Goal: Transaction & Acquisition: Purchase product/service

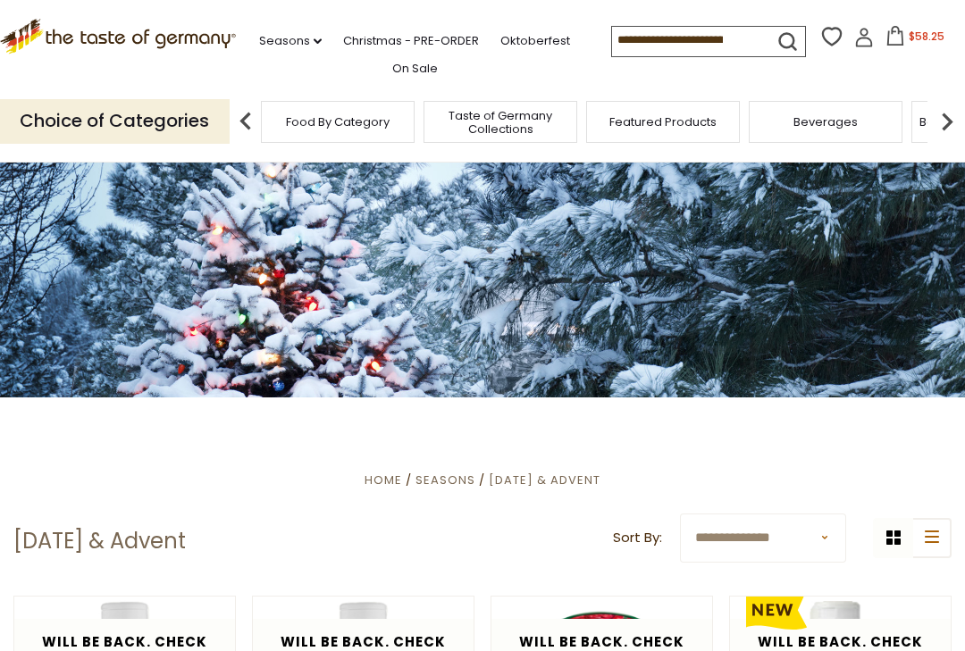
click at [715, 41] on input at bounding box center [687, 39] width 151 height 25
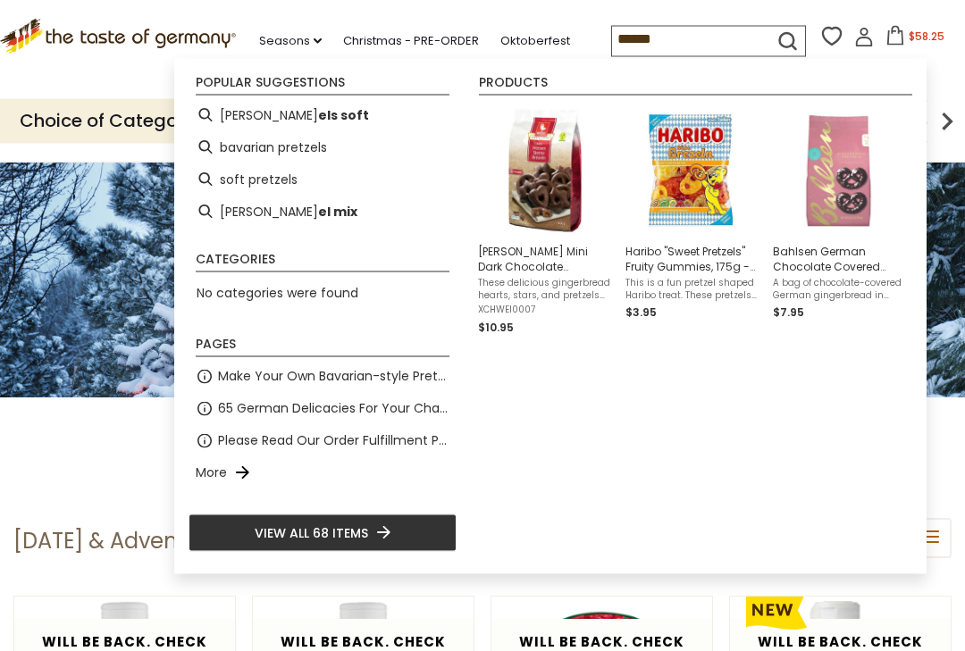
type input "*******"
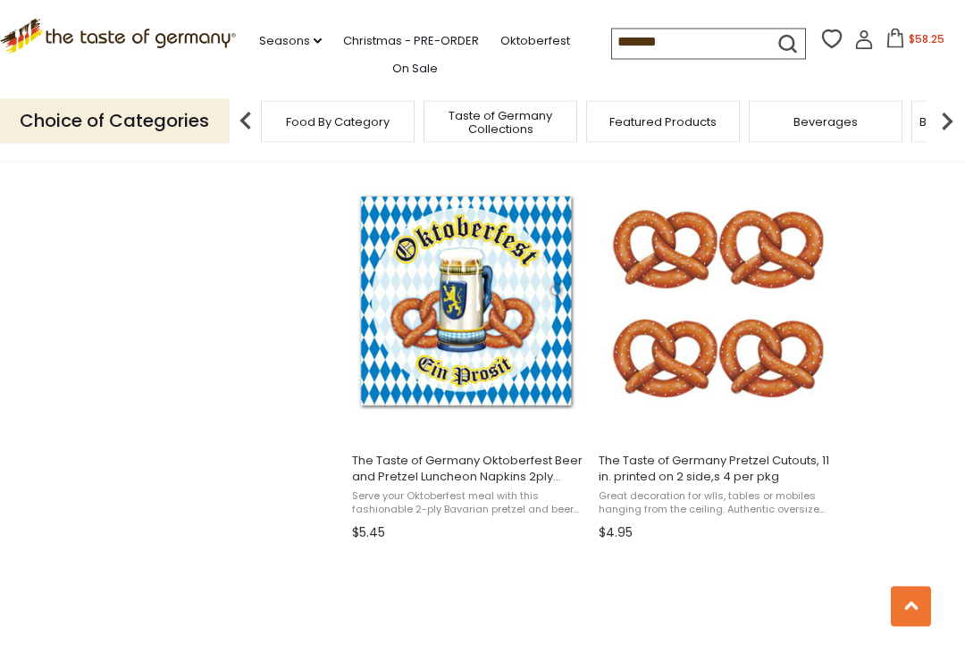
scroll to position [2659, 0]
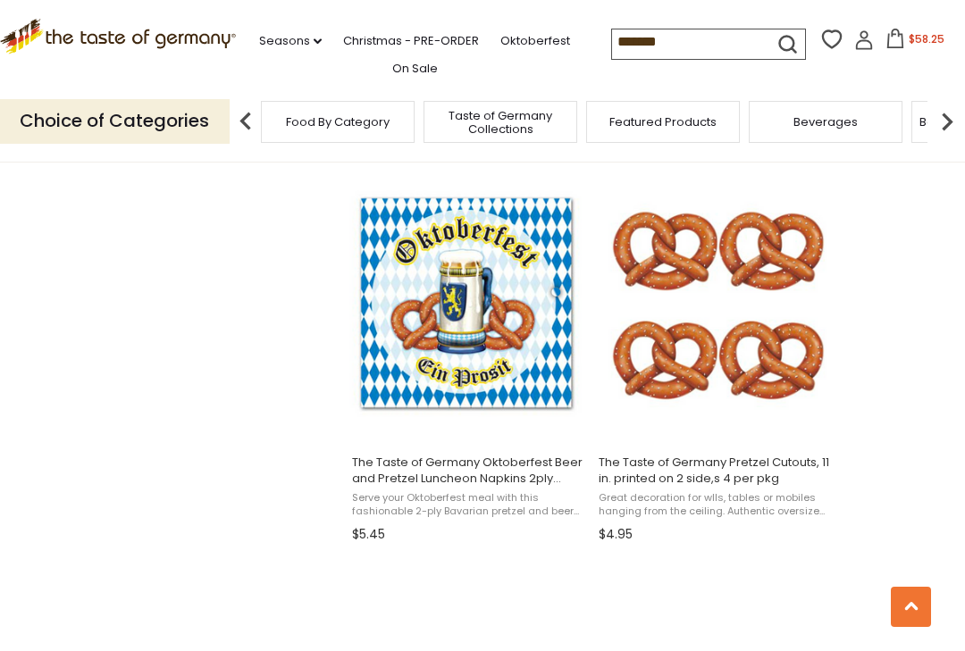
click at [619, 48] on input "*******" at bounding box center [687, 41] width 151 height 25
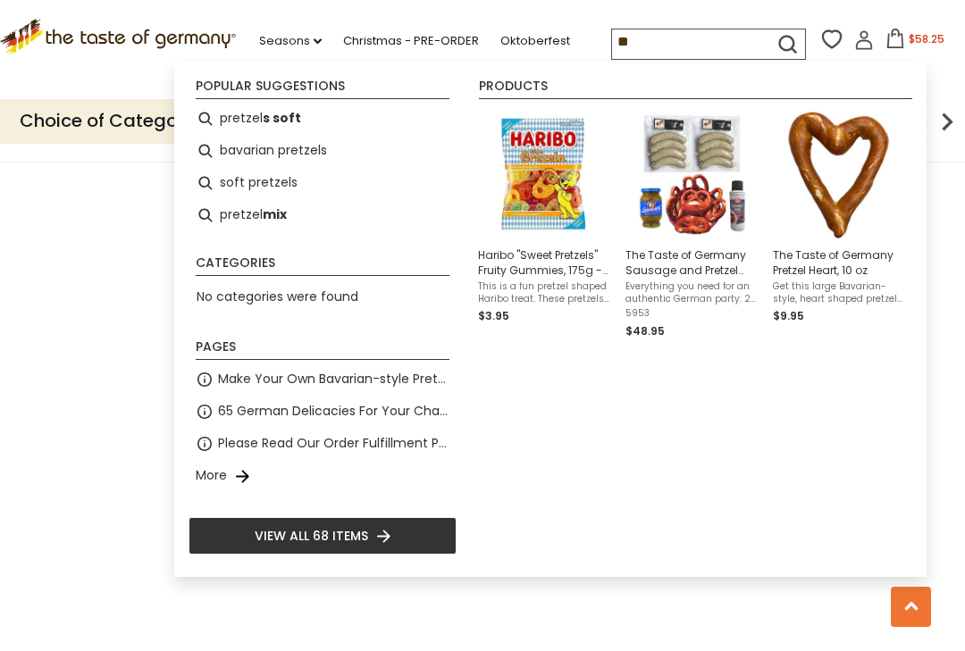
type input "*"
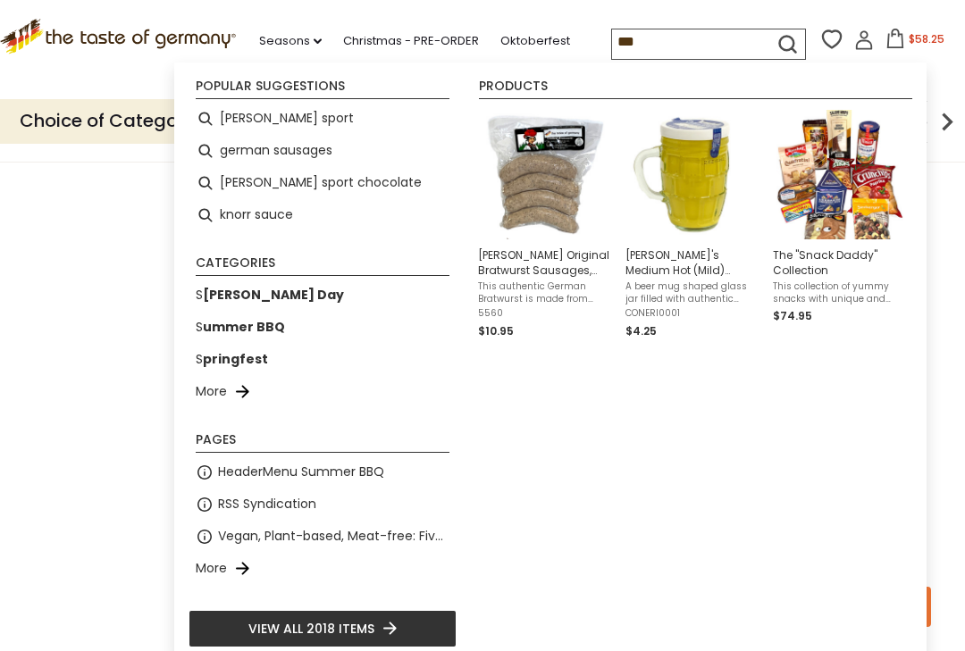
type input "****"
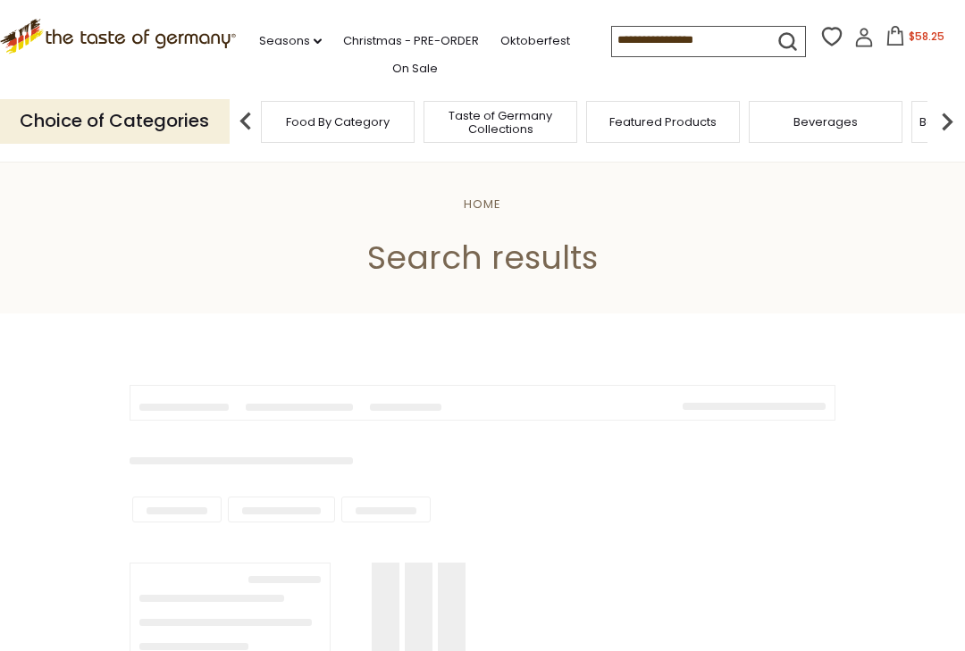
type input "****"
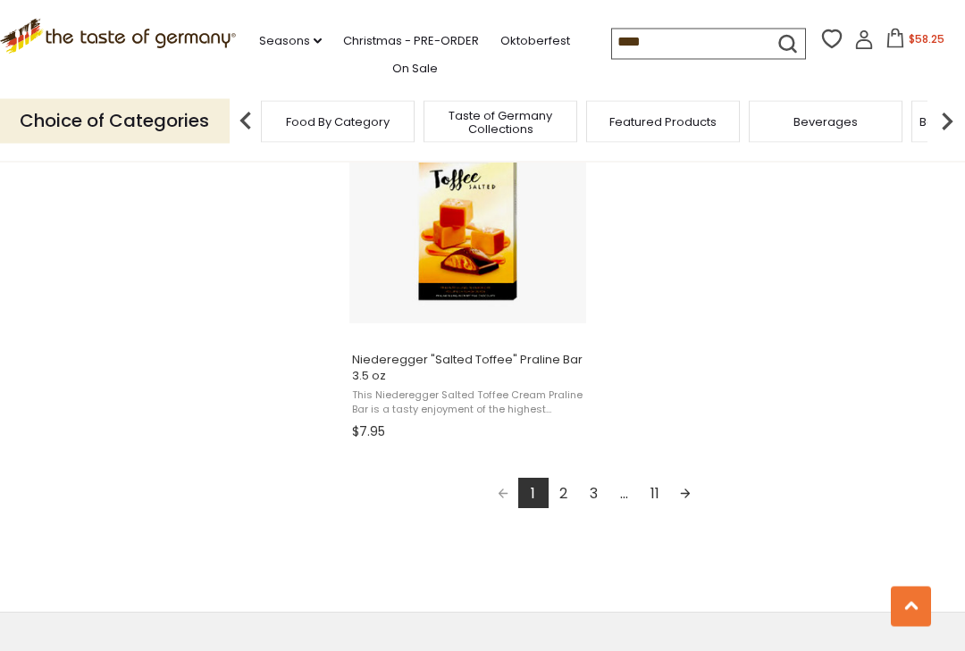
scroll to position [3154, 0]
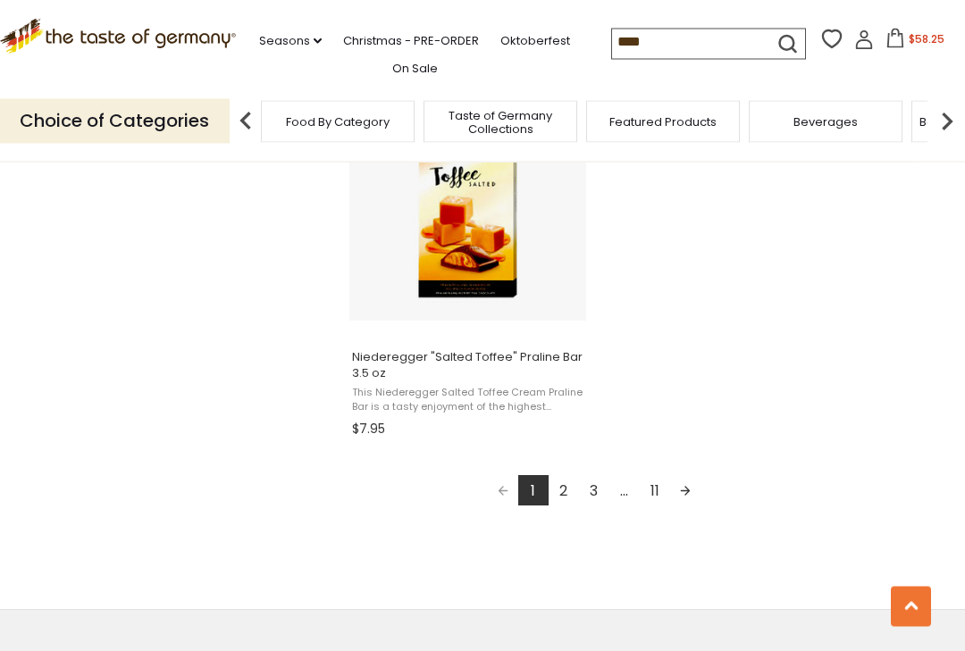
click at [572, 495] on link "2" at bounding box center [564, 491] width 30 height 30
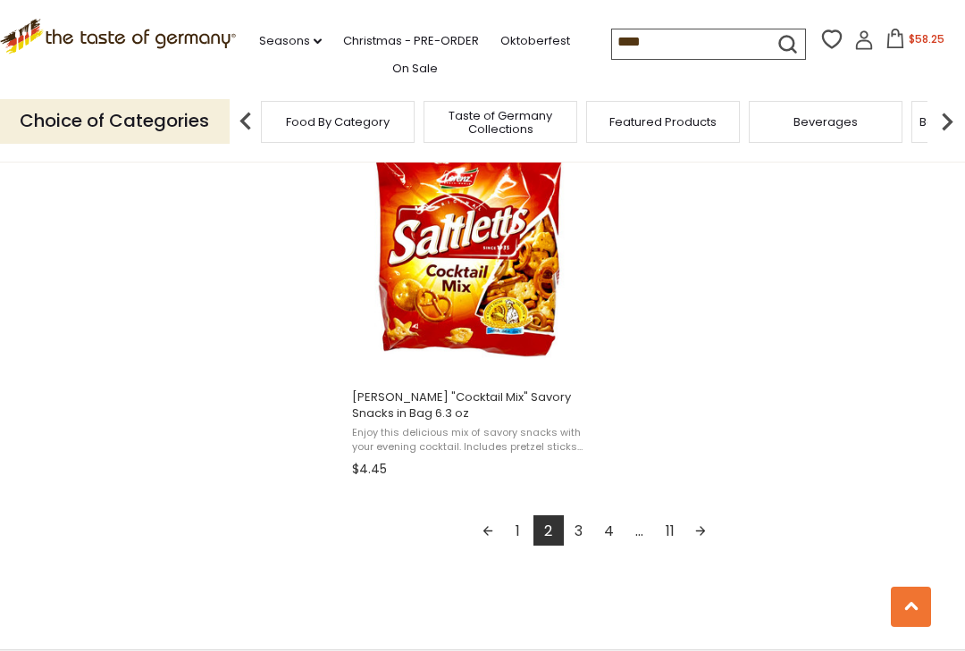
scroll to position [3115, 0]
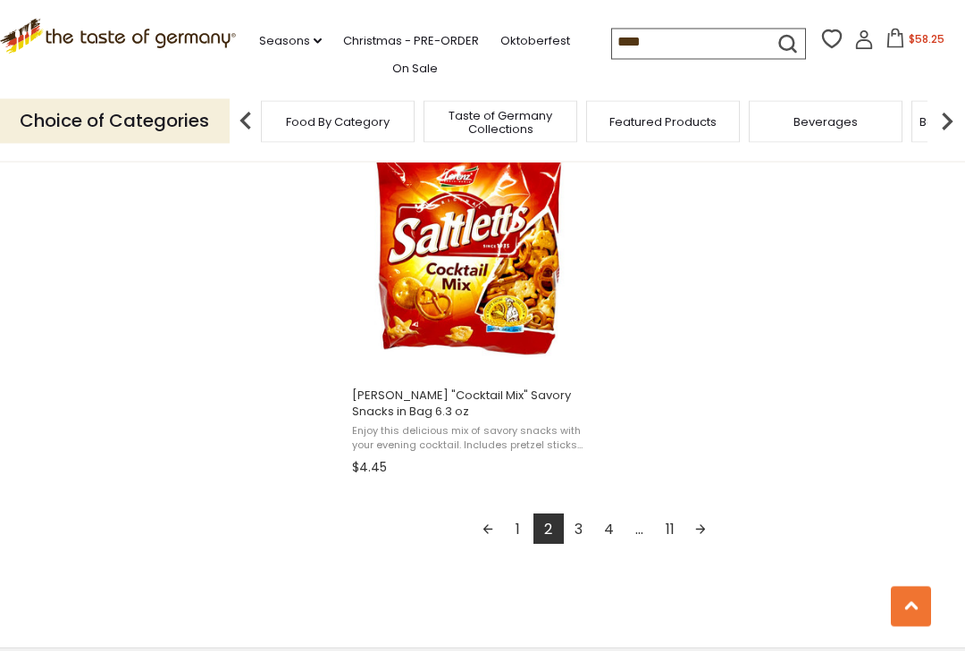
click at [586, 527] on link "3" at bounding box center [579, 530] width 30 height 30
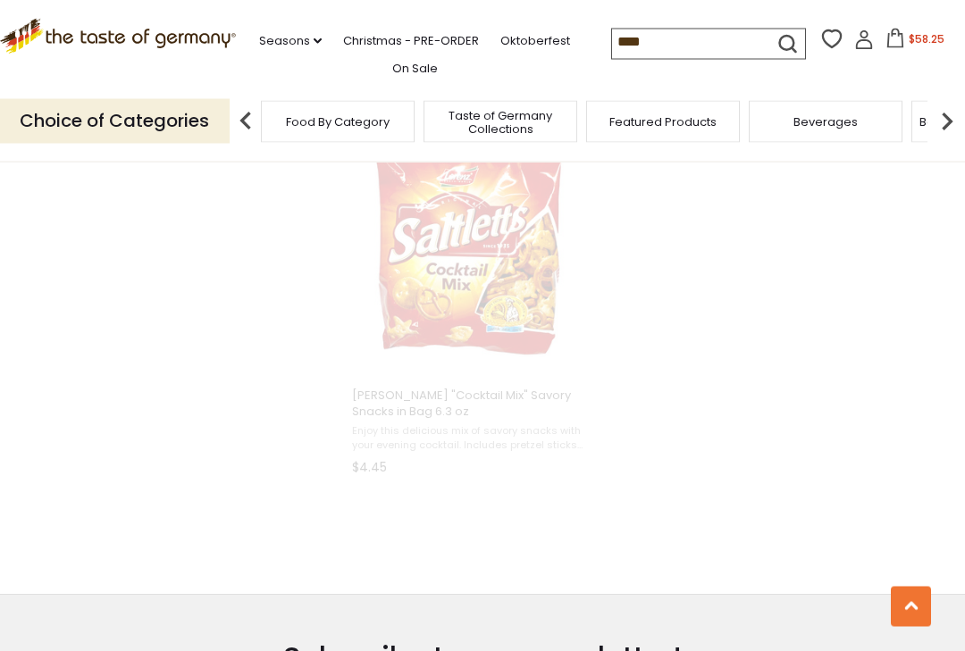
scroll to position [2532, 0]
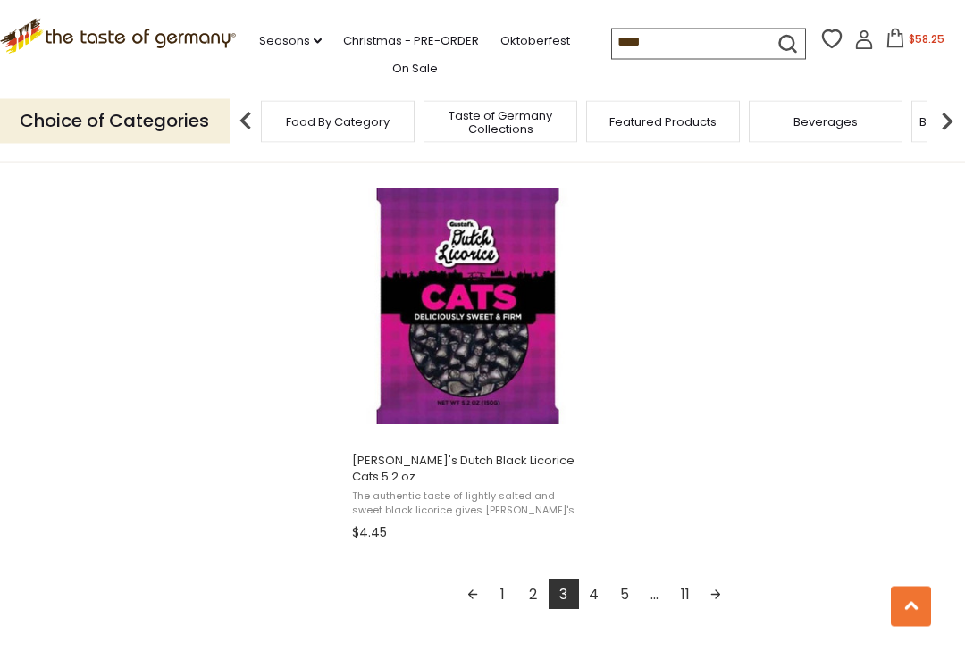
scroll to position [3051, 0]
click at [598, 601] on link "4" at bounding box center [594, 594] width 30 height 30
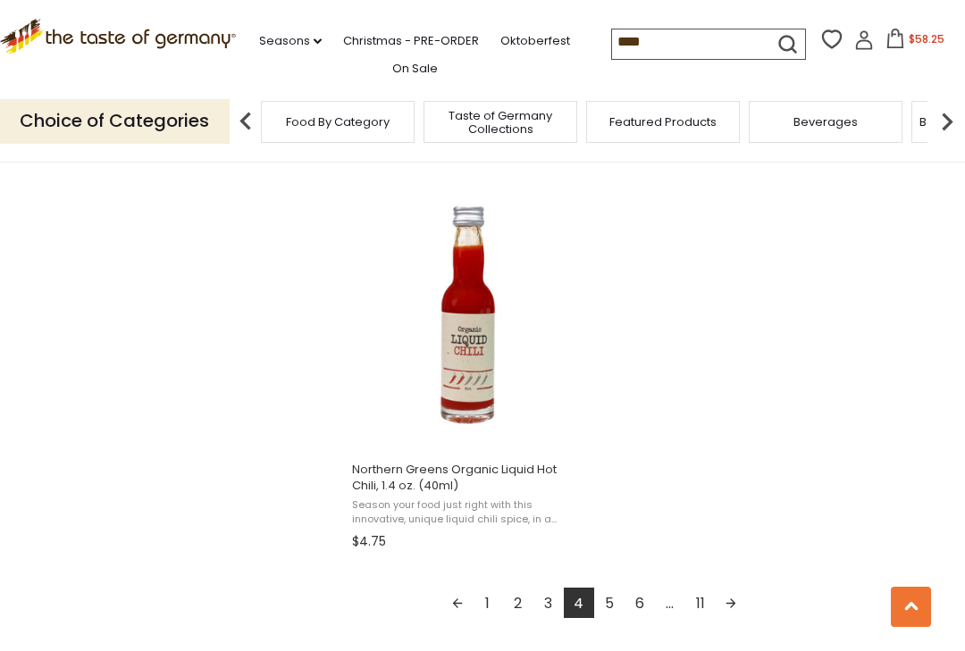
scroll to position [3043, 0]
click at [618, 599] on link "5" at bounding box center [609, 602] width 30 height 30
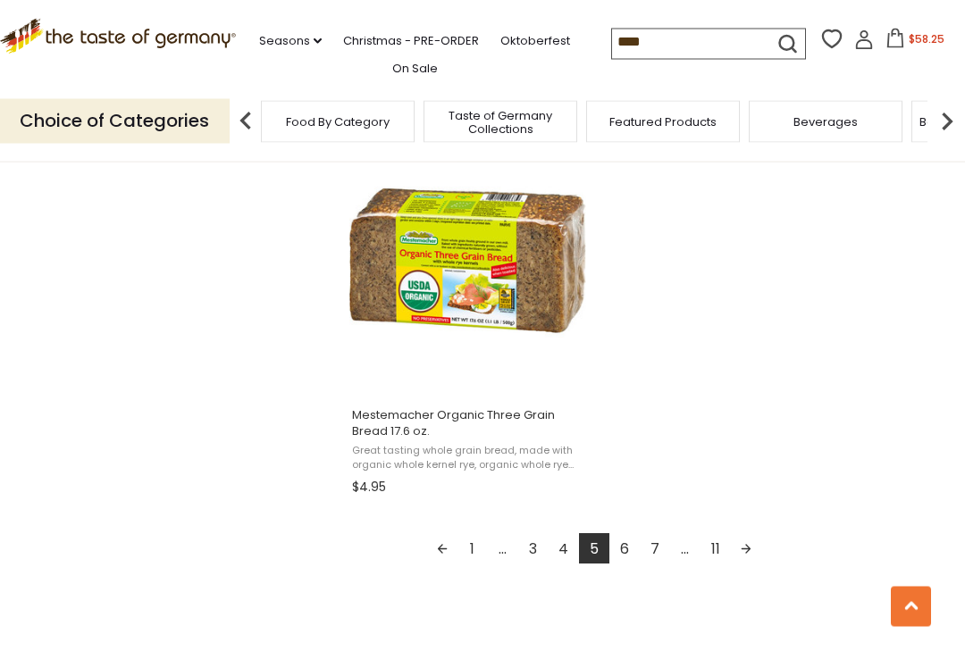
scroll to position [3104, 0]
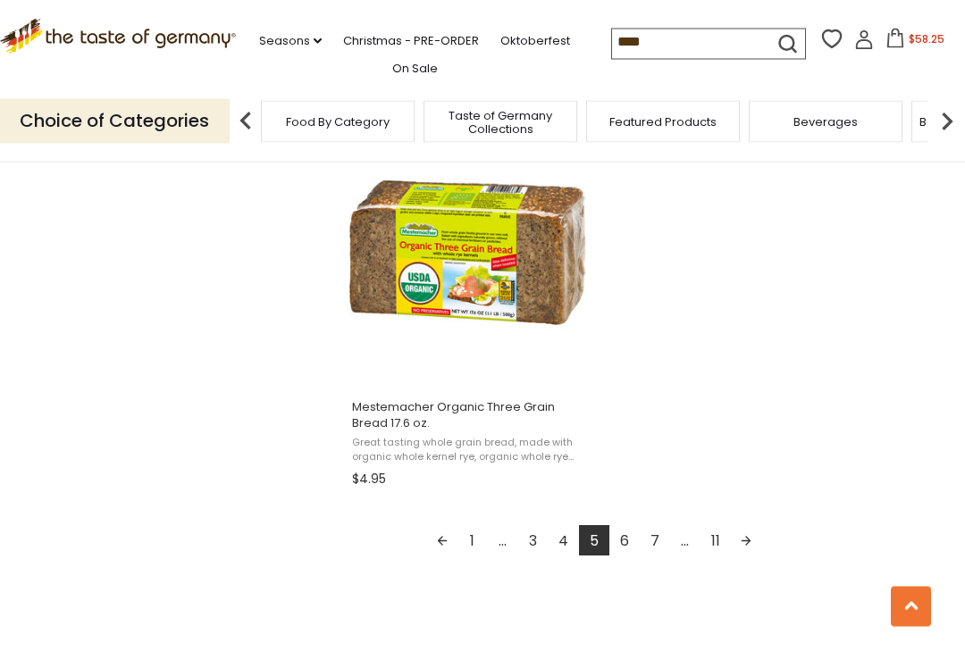
click at [631, 540] on link "6" at bounding box center [624, 541] width 30 height 30
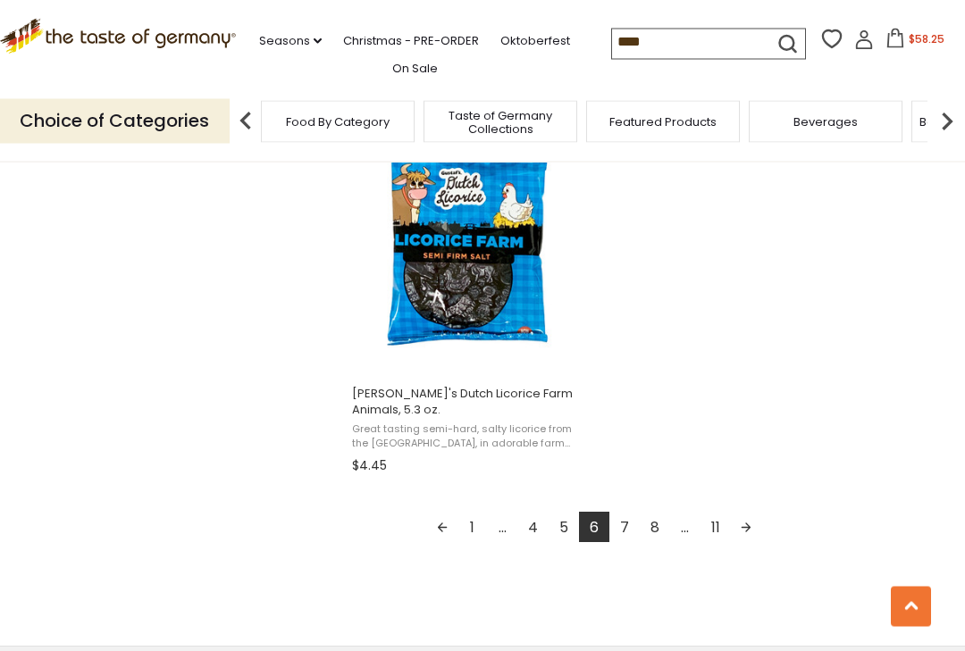
scroll to position [3127, 0]
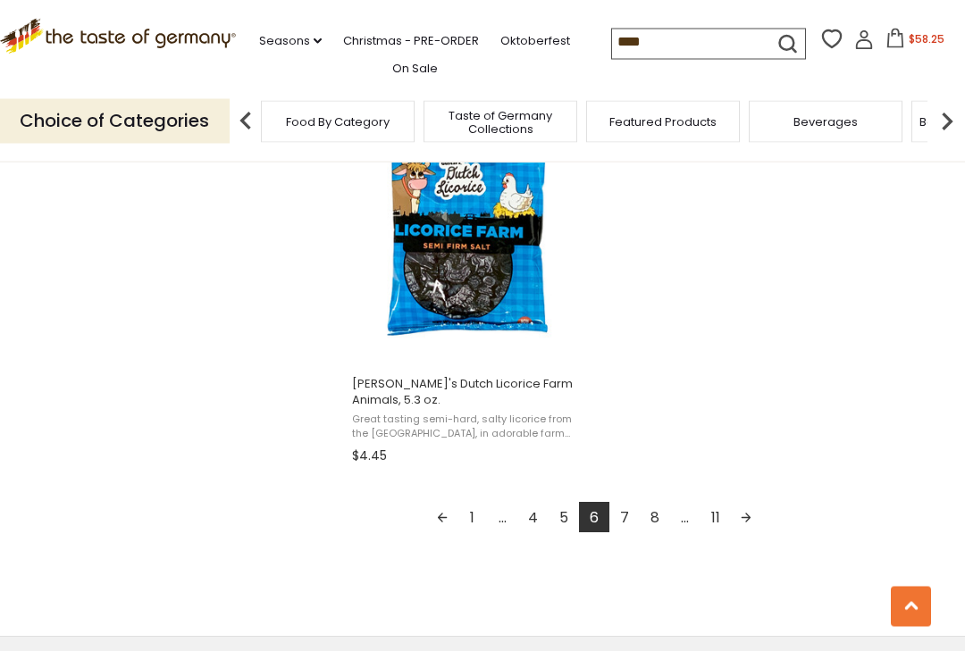
click at [631, 516] on link "7" at bounding box center [624, 518] width 30 height 30
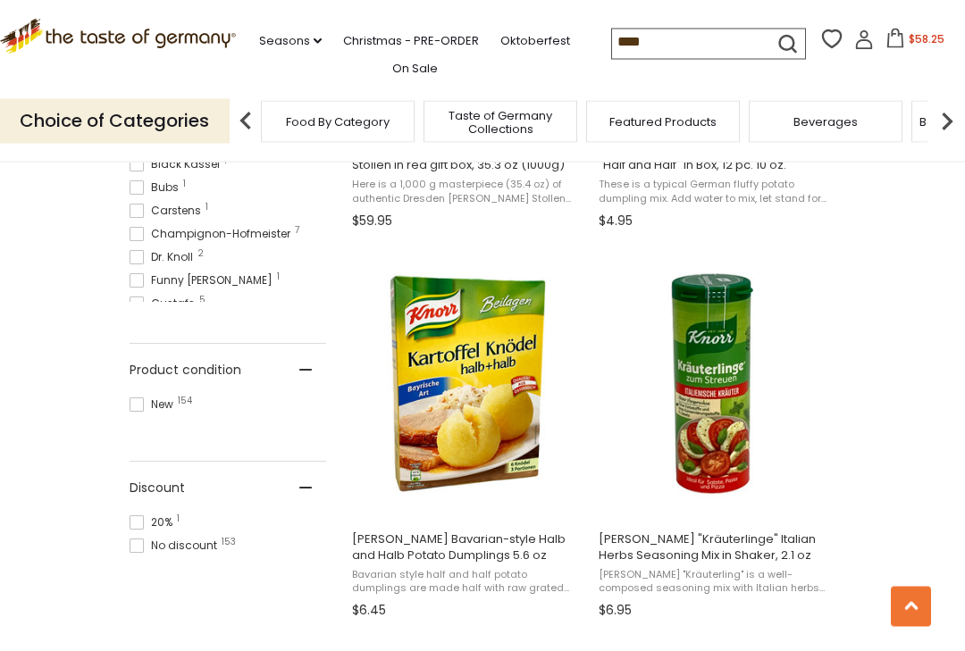
scroll to position [1023, 0]
click at [500, 51] on link "Oktoberfest" at bounding box center [535, 41] width 70 height 20
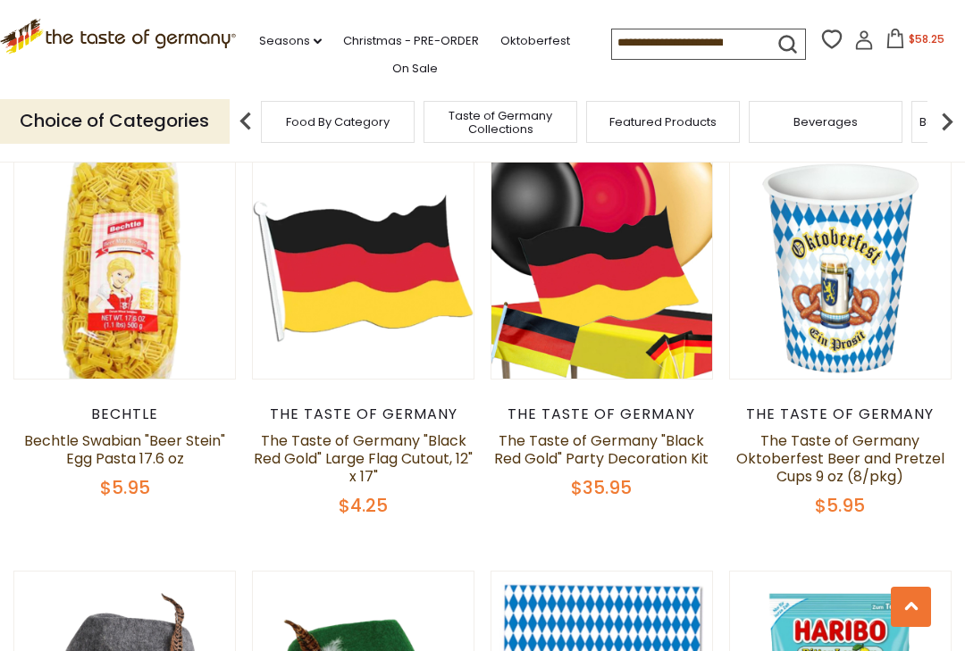
scroll to position [859, 0]
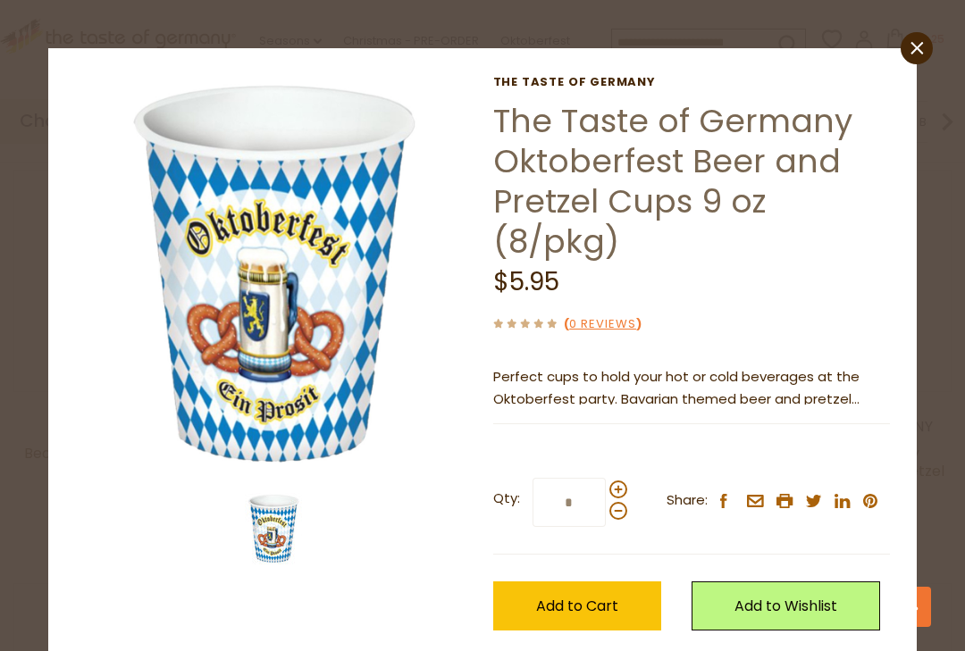
click at [586, 609] on span "Add to Cart" at bounding box center [577, 606] width 82 height 21
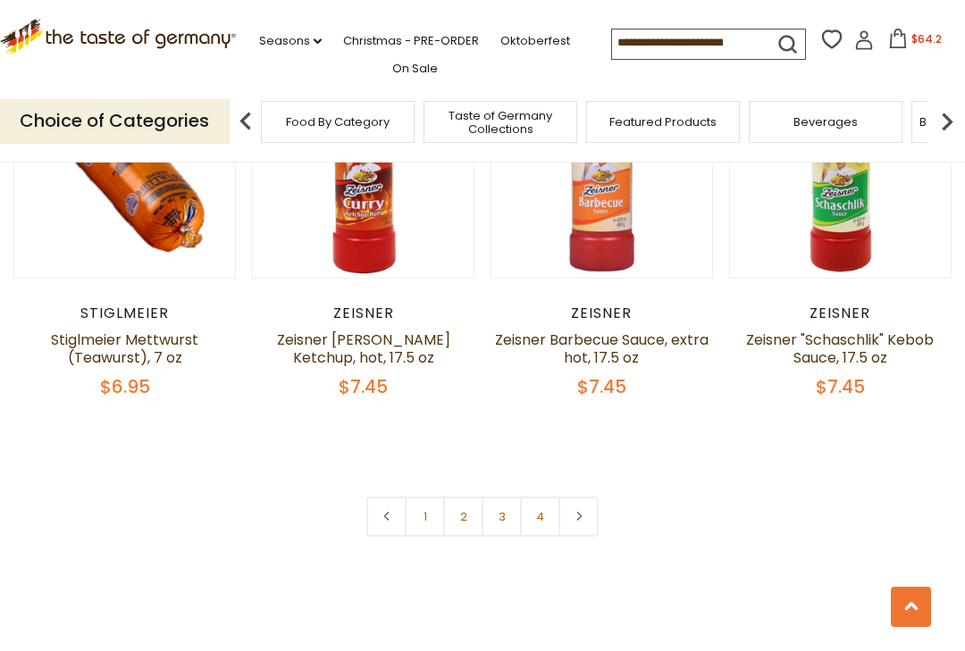
scroll to position [3995, 0]
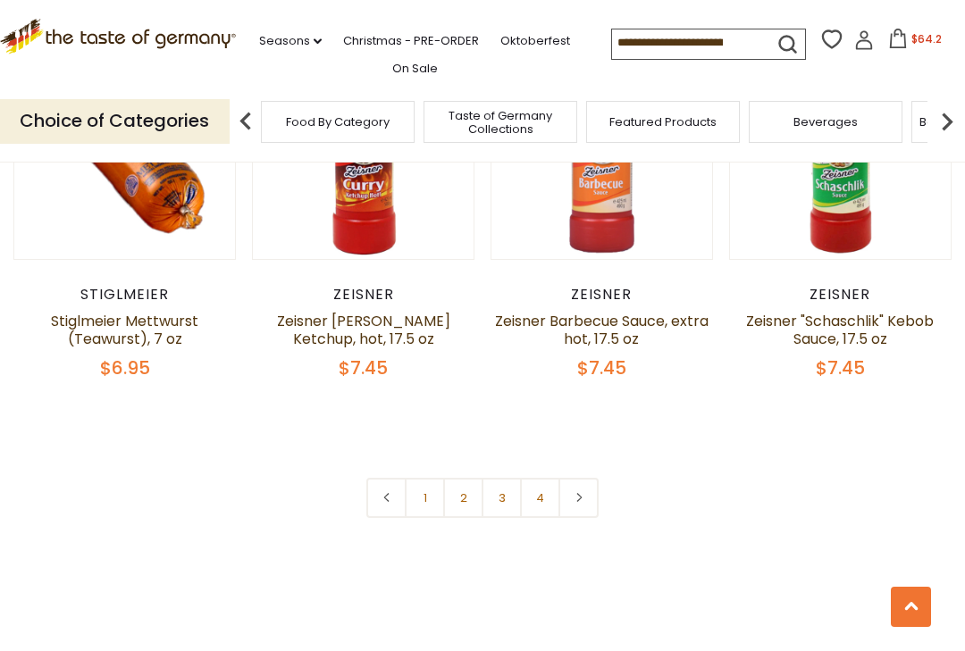
click at [466, 500] on link "2" at bounding box center [463, 498] width 40 height 40
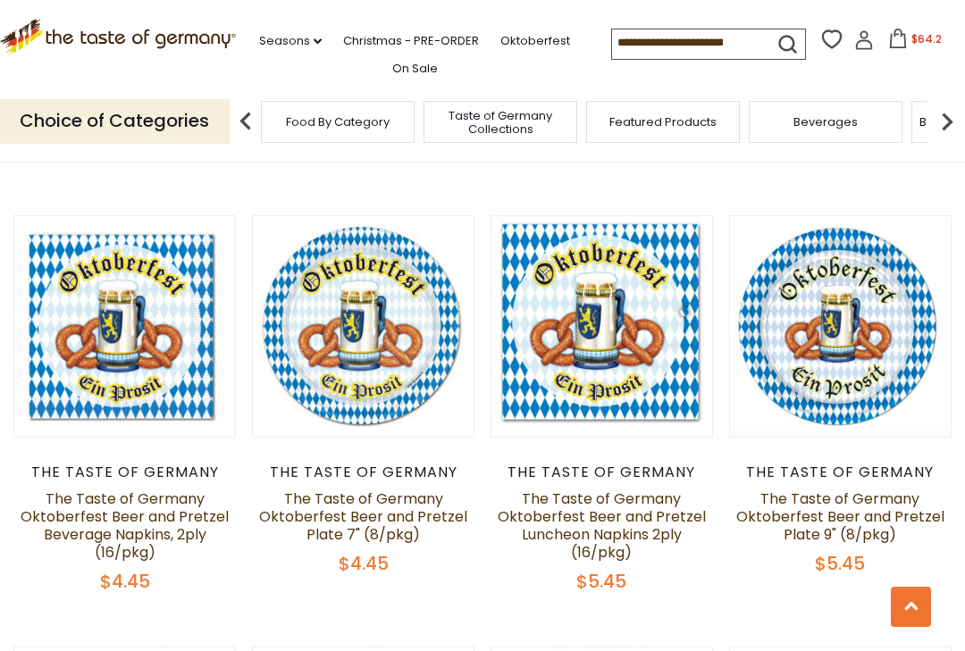
scroll to position [3365, 0]
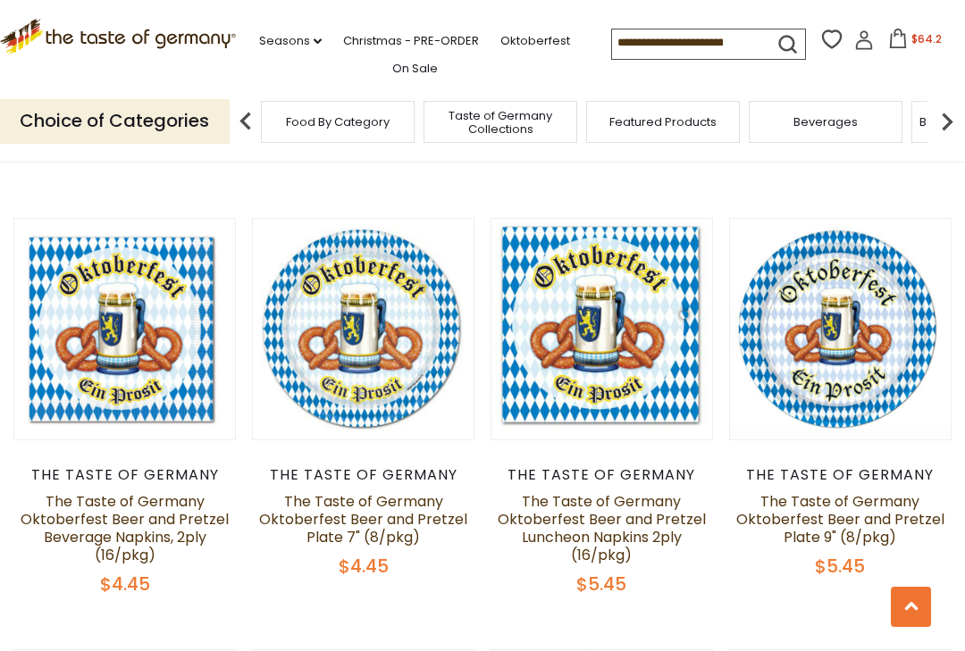
click at [875, 64] on button "Quick View" at bounding box center [840, 44] width 121 height 40
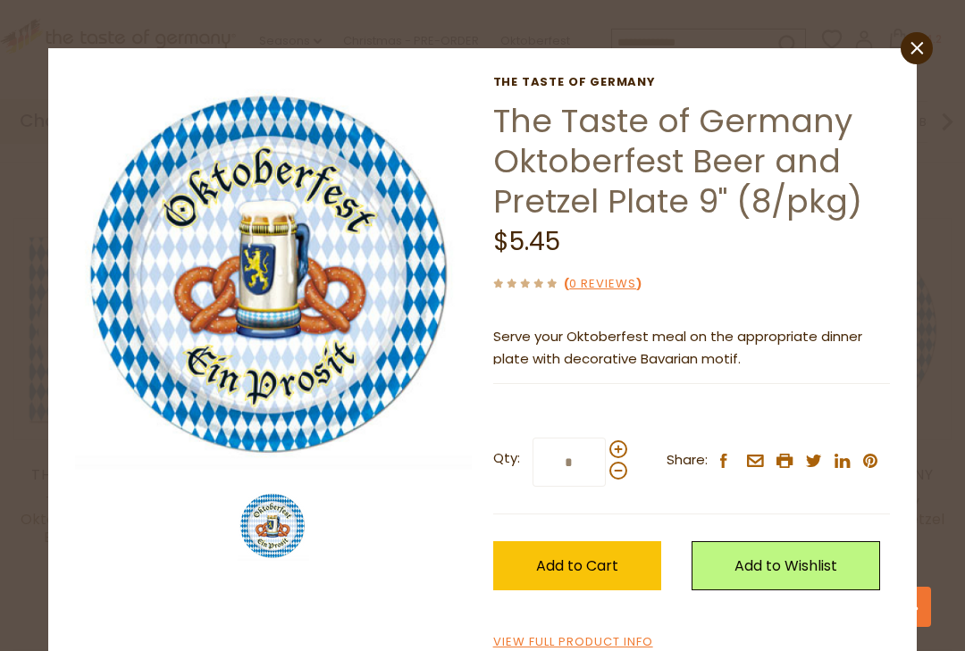
click at [591, 560] on span "Add to Cart" at bounding box center [577, 566] width 82 height 21
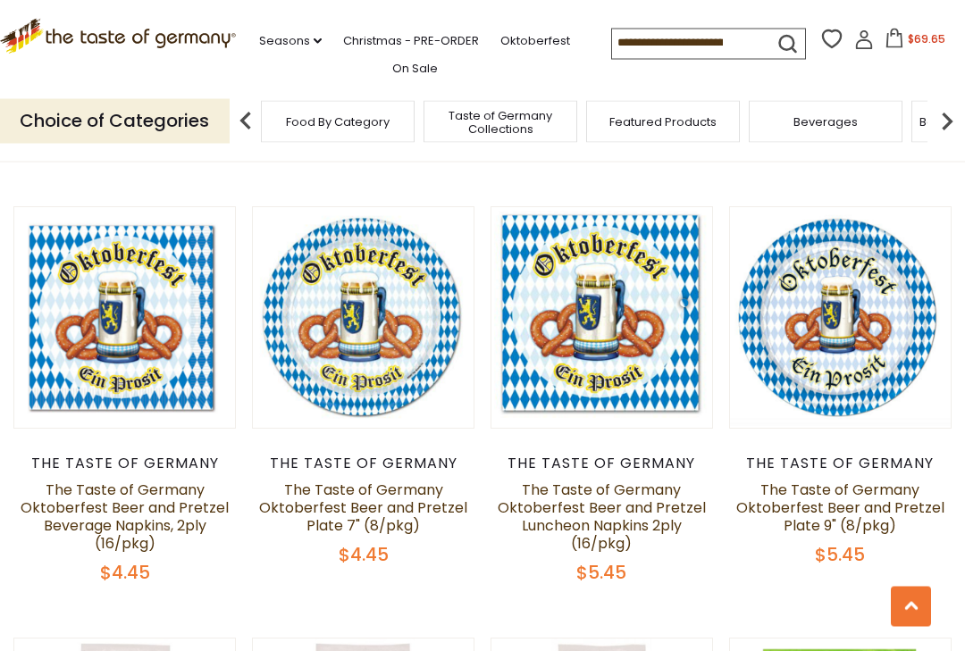
scroll to position [3357, 0]
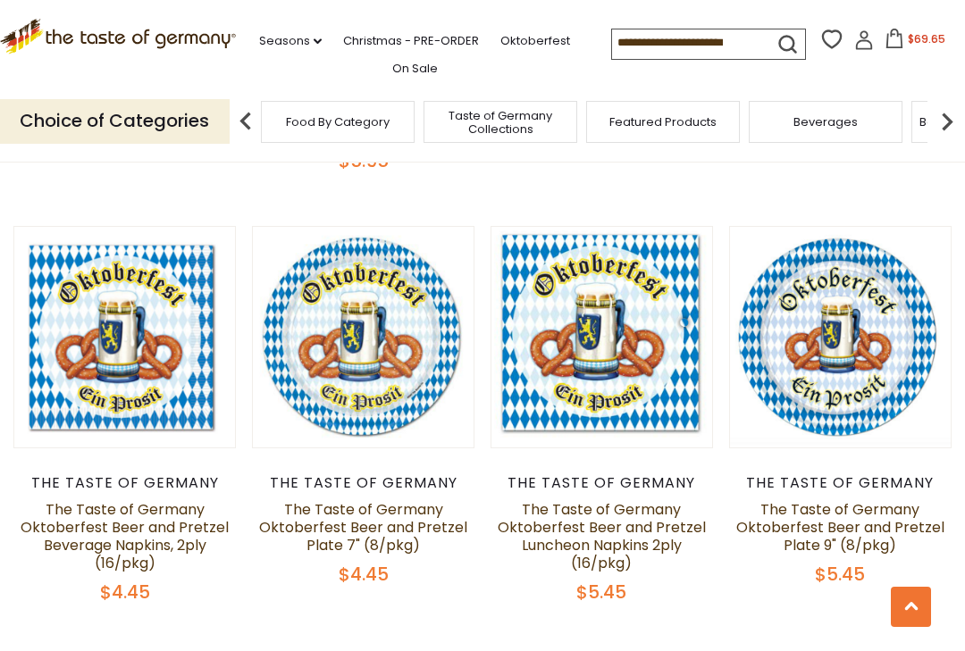
click at [640, 72] on button "Quick View" at bounding box center [602, 52] width 121 height 40
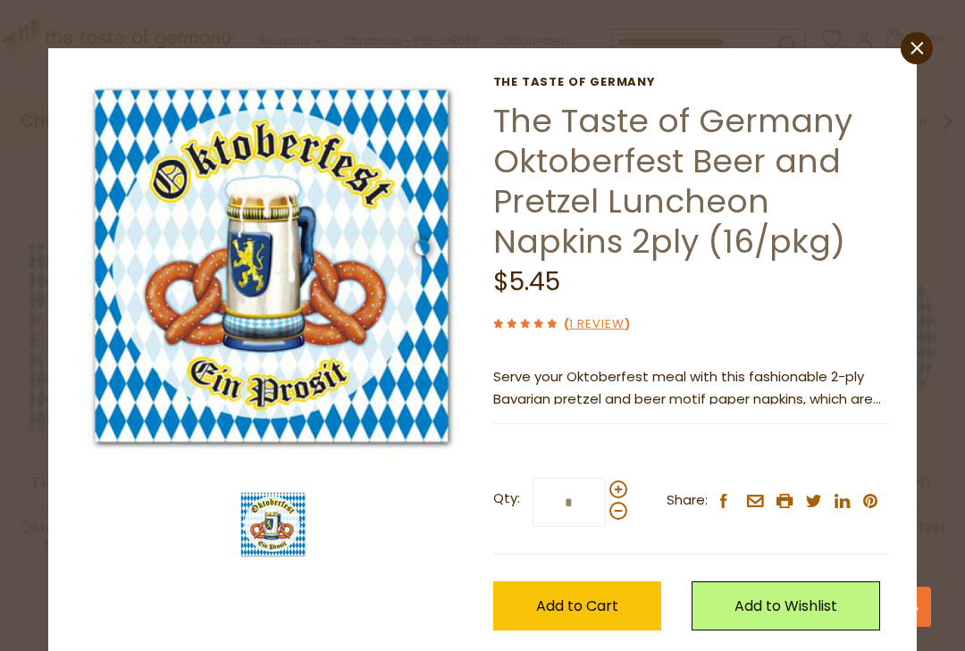
click at [576, 605] on span "Add to Cart" at bounding box center [577, 606] width 82 height 21
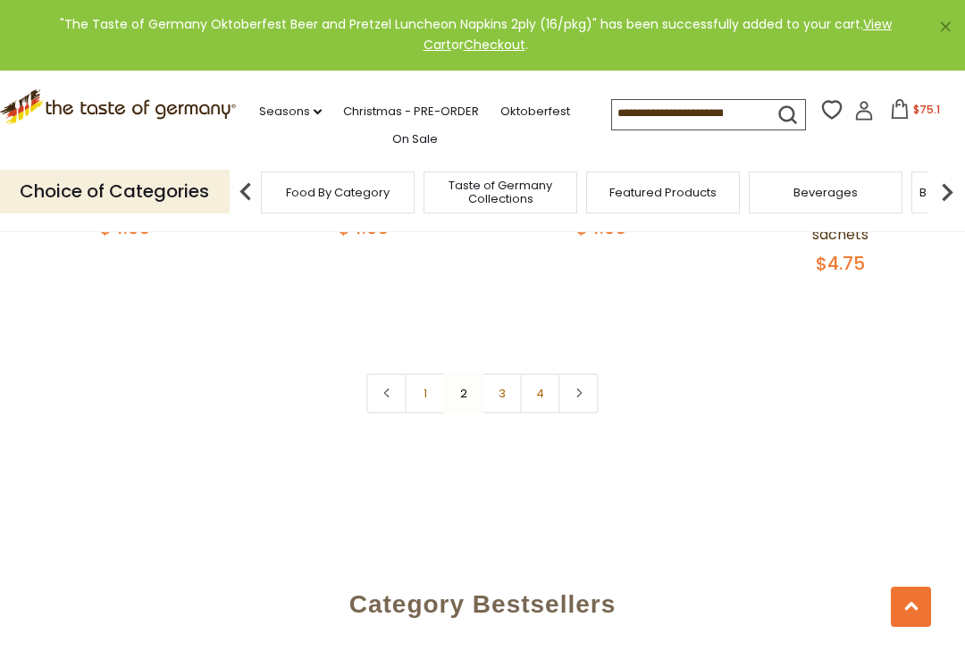
scroll to position [4119, 0]
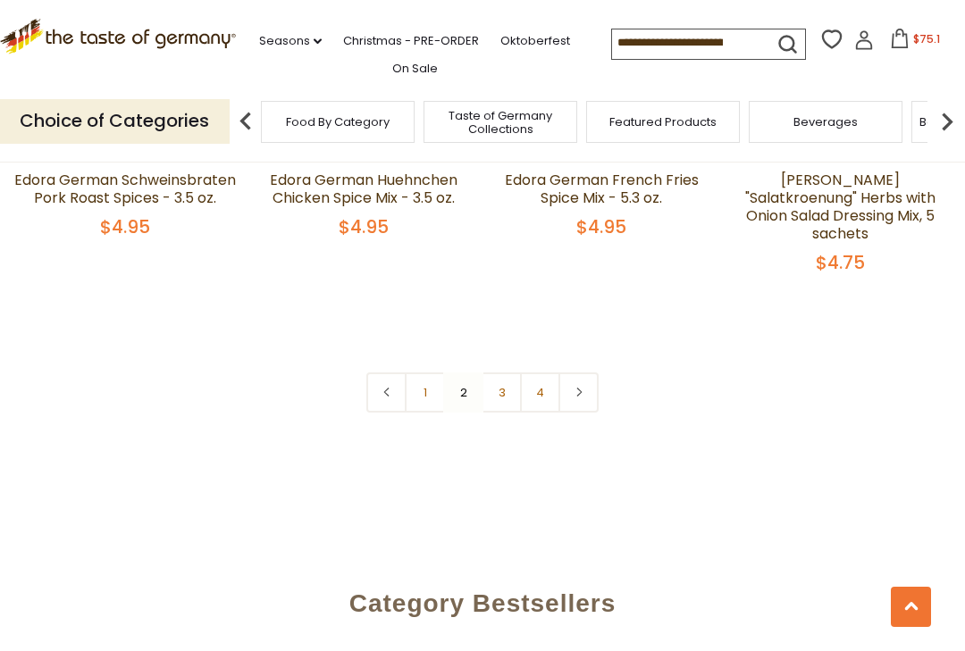
click at [503, 374] on link "3" at bounding box center [502, 393] width 40 height 40
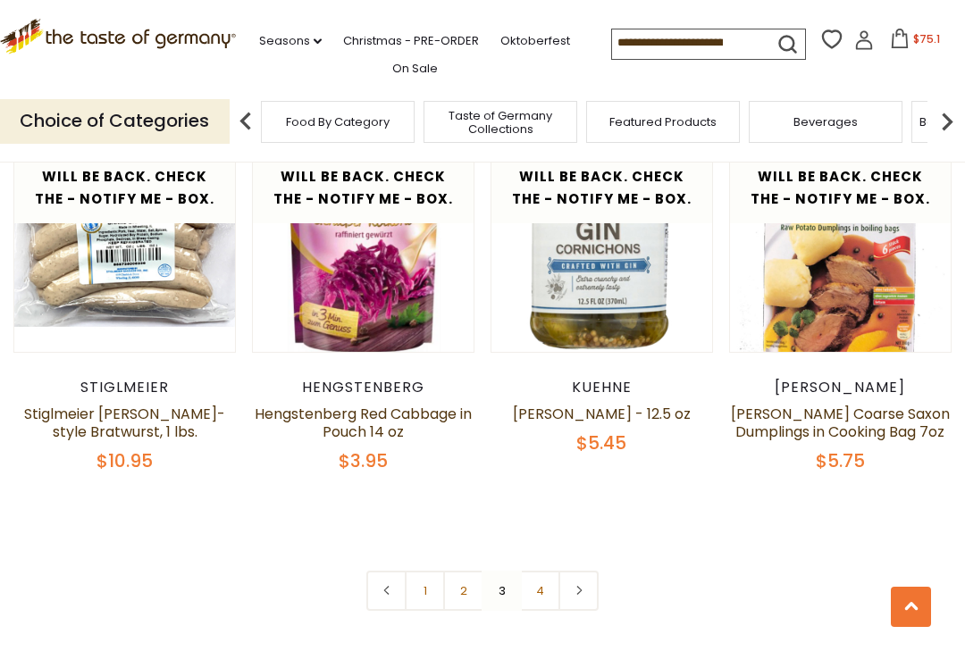
scroll to position [3756, 0]
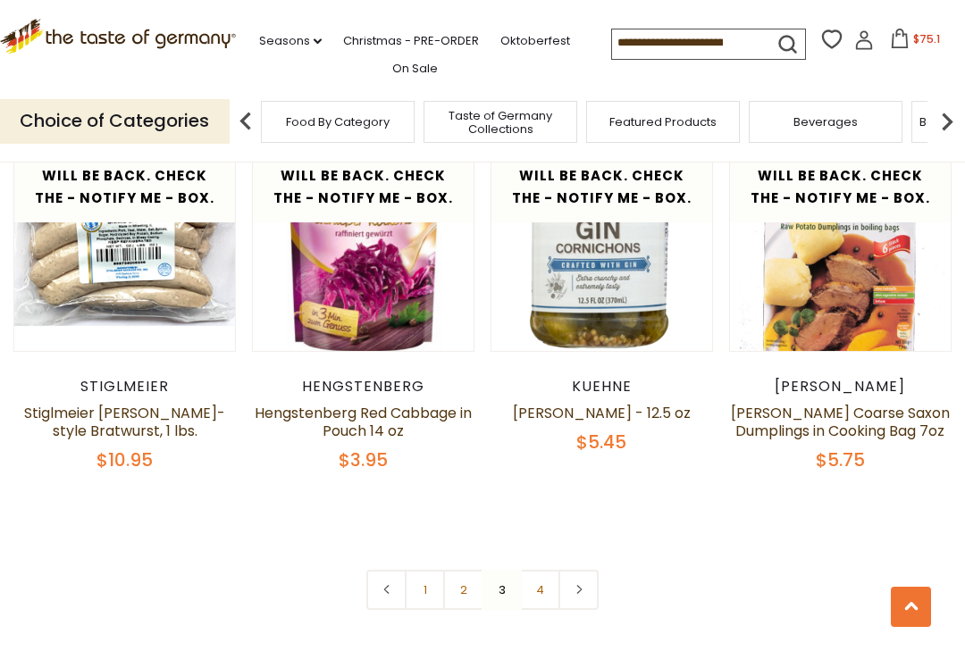
click at [546, 570] on link "4" at bounding box center [540, 590] width 40 height 40
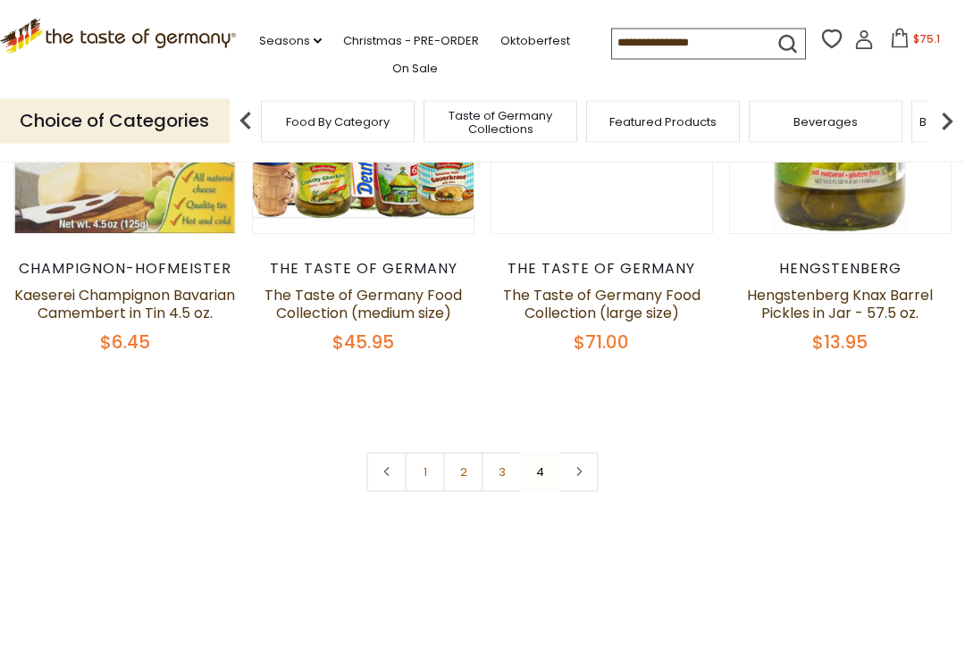
scroll to position [647, 0]
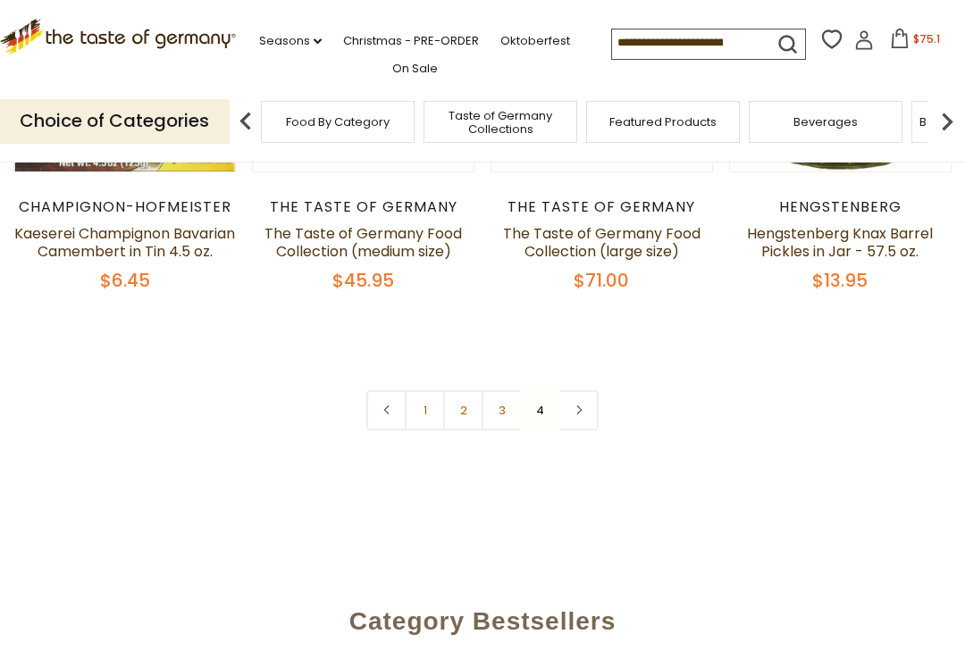
click at [505, 424] on link "3" at bounding box center [502, 411] width 40 height 40
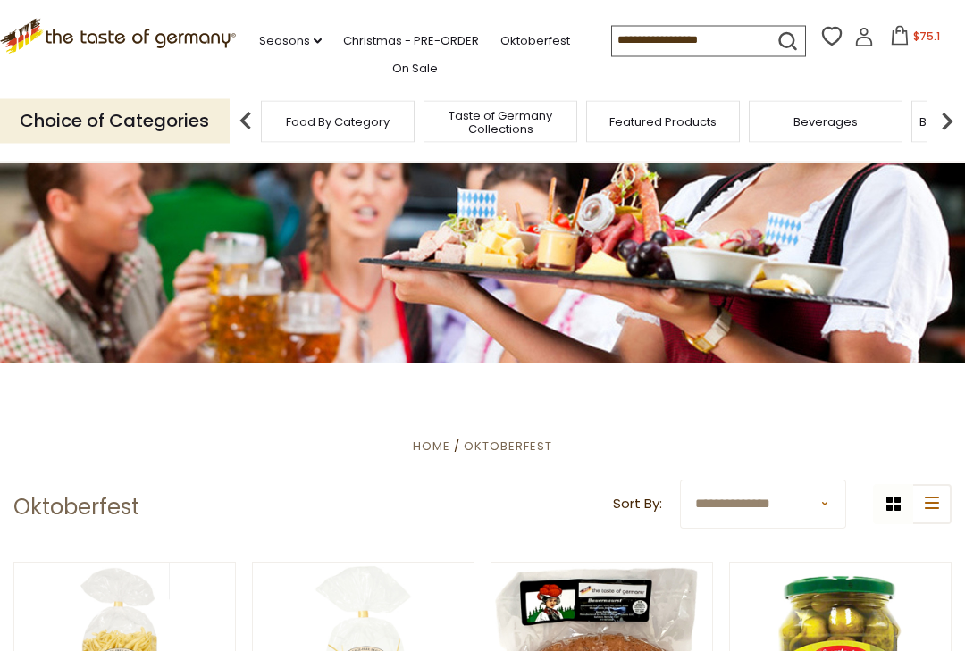
scroll to position [0, 0]
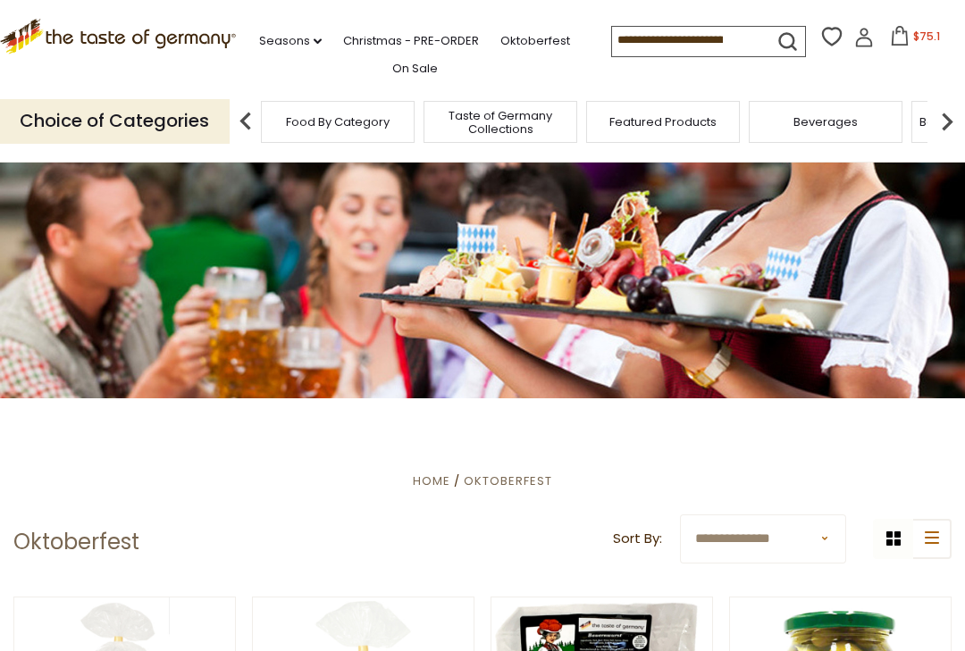
click at [612, 36] on input at bounding box center [687, 39] width 151 height 25
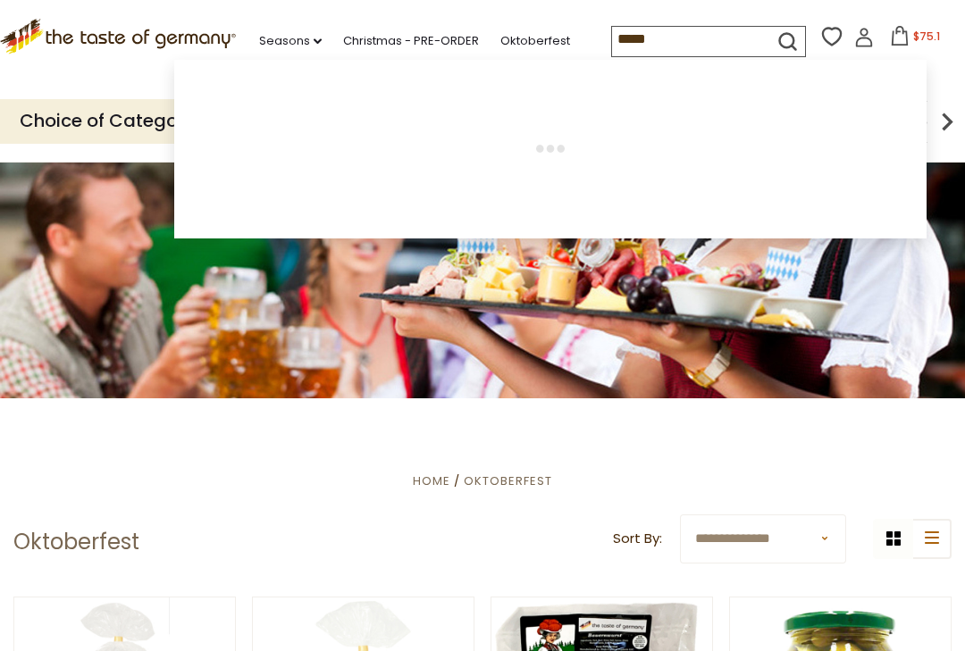
type input "******"
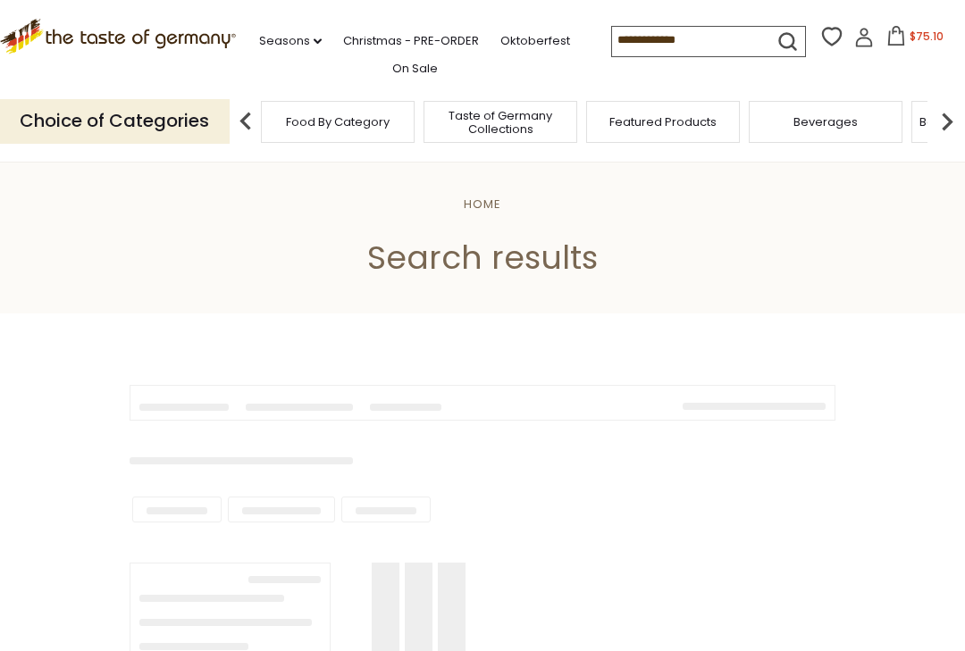
type input "******"
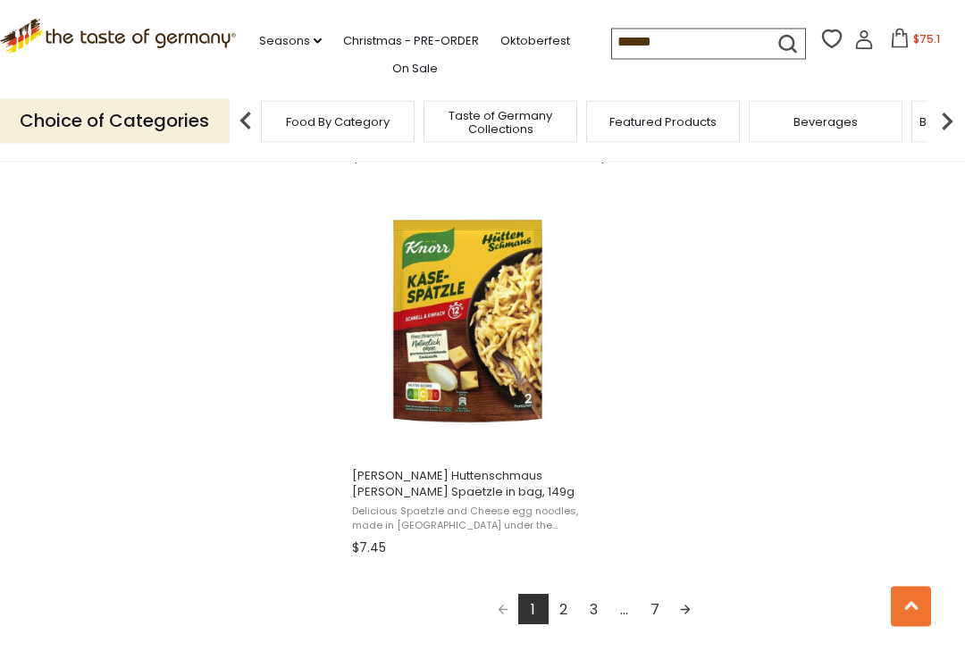
scroll to position [3040, 0]
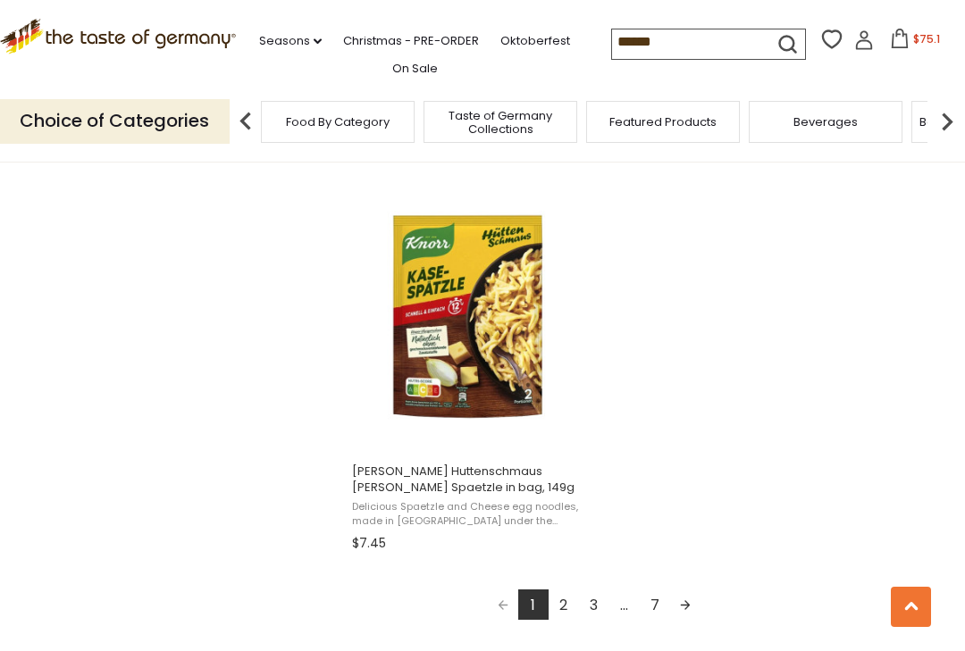
click at [561, 603] on link "2" at bounding box center [564, 605] width 30 height 30
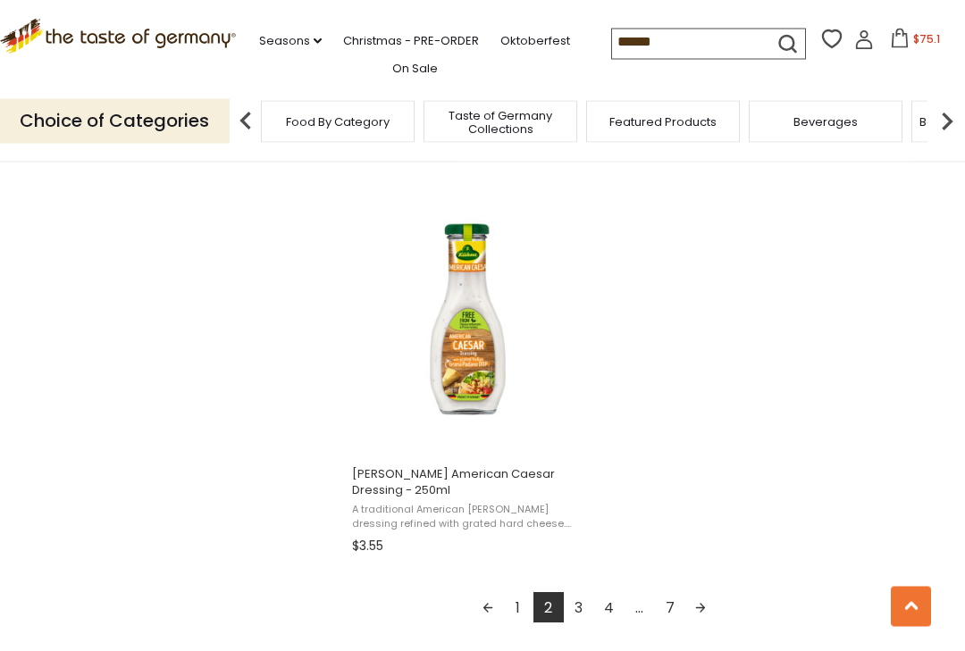
scroll to position [3037, 0]
click at [584, 612] on link "3" at bounding box center [579, 607] width 30 height 30
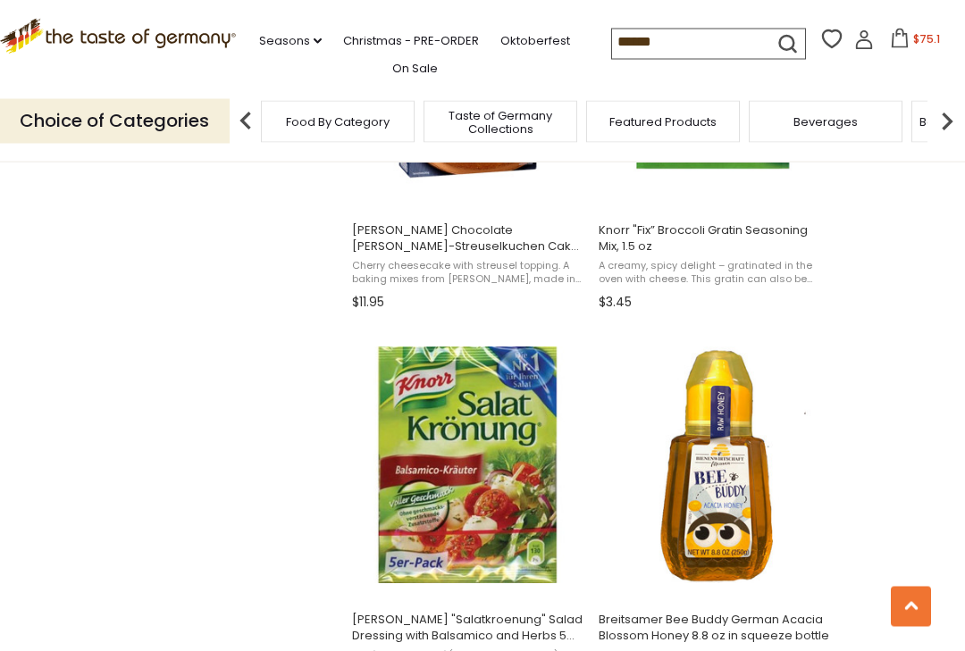
scroll to position [1723, 0]
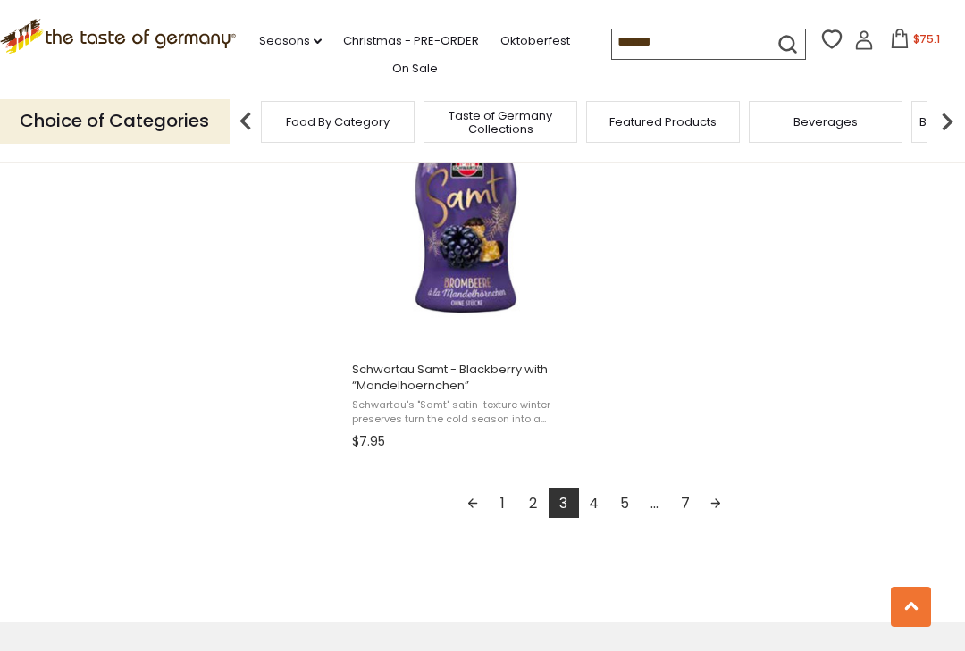
click at [600, 506] on link "4" at bounding box center [594, 503] width 30 height 30
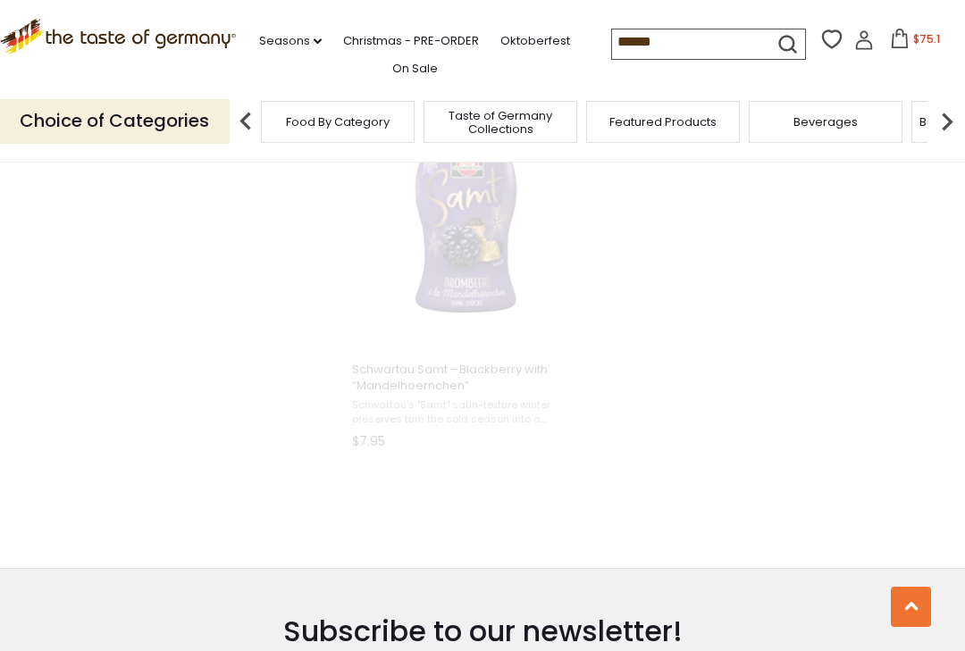
scroll to position [2068, 0]
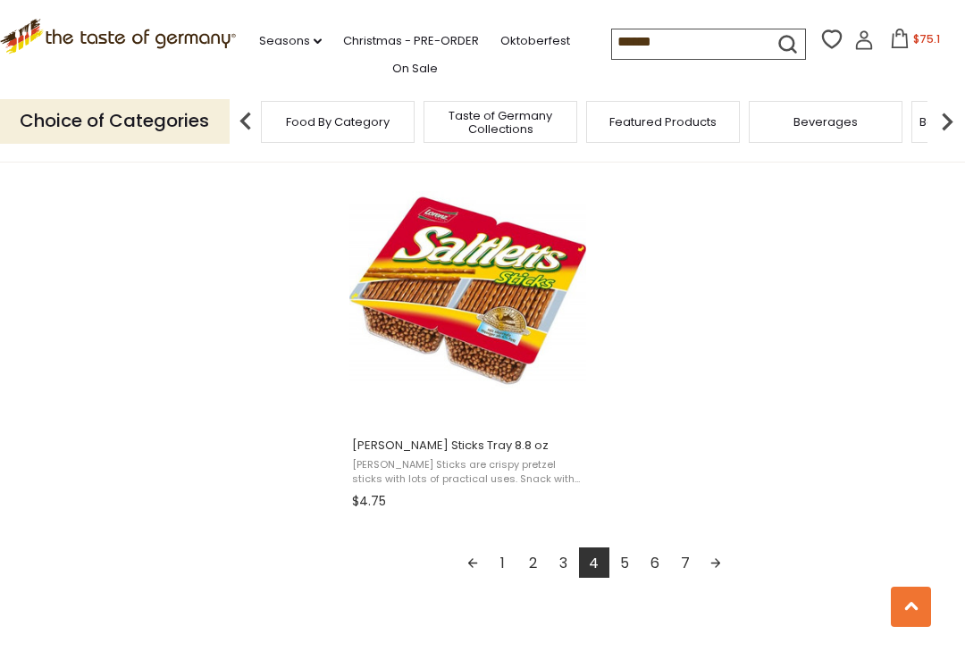
scroll to position [3073, 0]
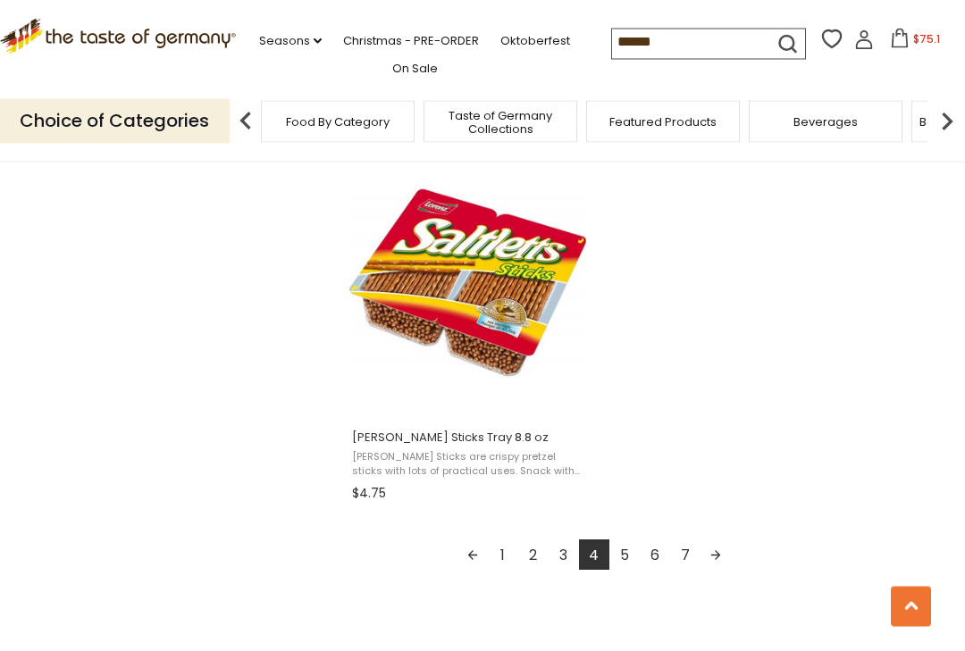
click at [626, 549] on link "5" at bounding box center [624, 556] width 30 height 30
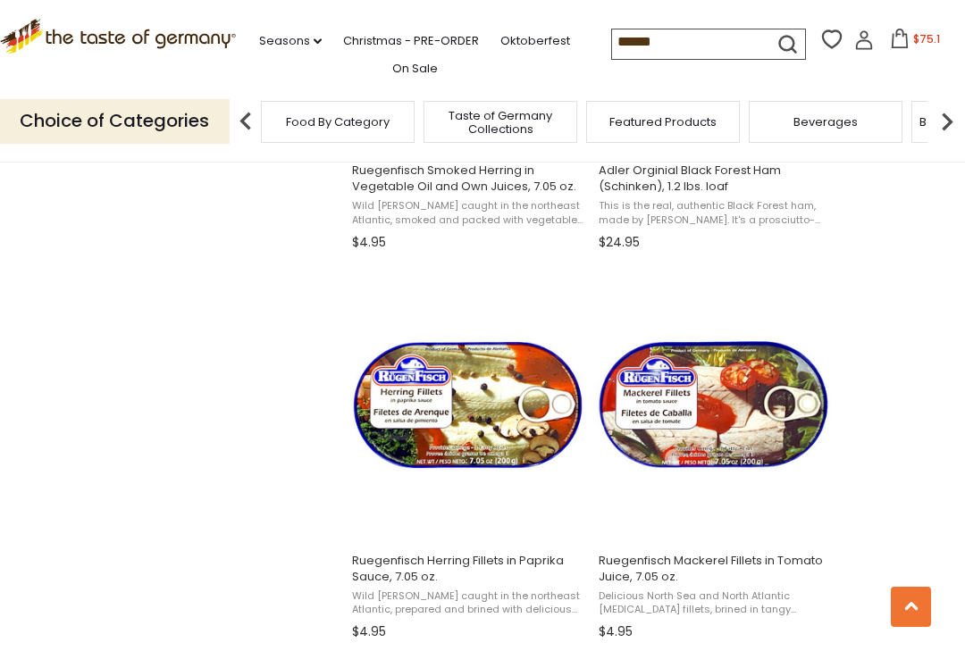
scroll to position [2163, 0]
